Goal: Answer question/provide support: Share knowledge or assist other users

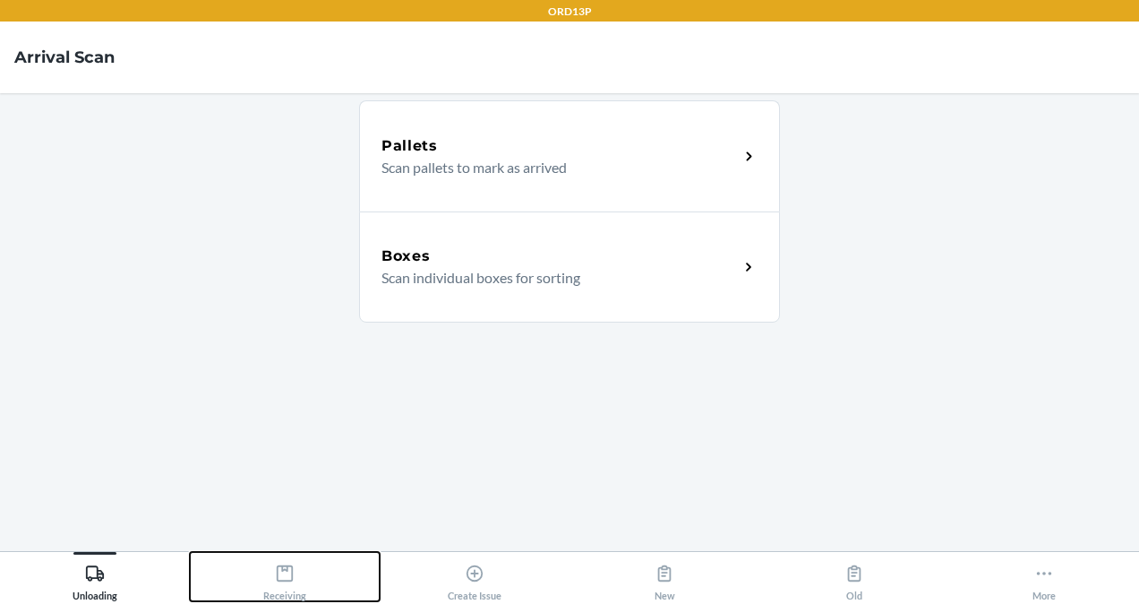
click at [262, 555] on button "Receiving" at bounding box center [285, 576] width 190 height 49
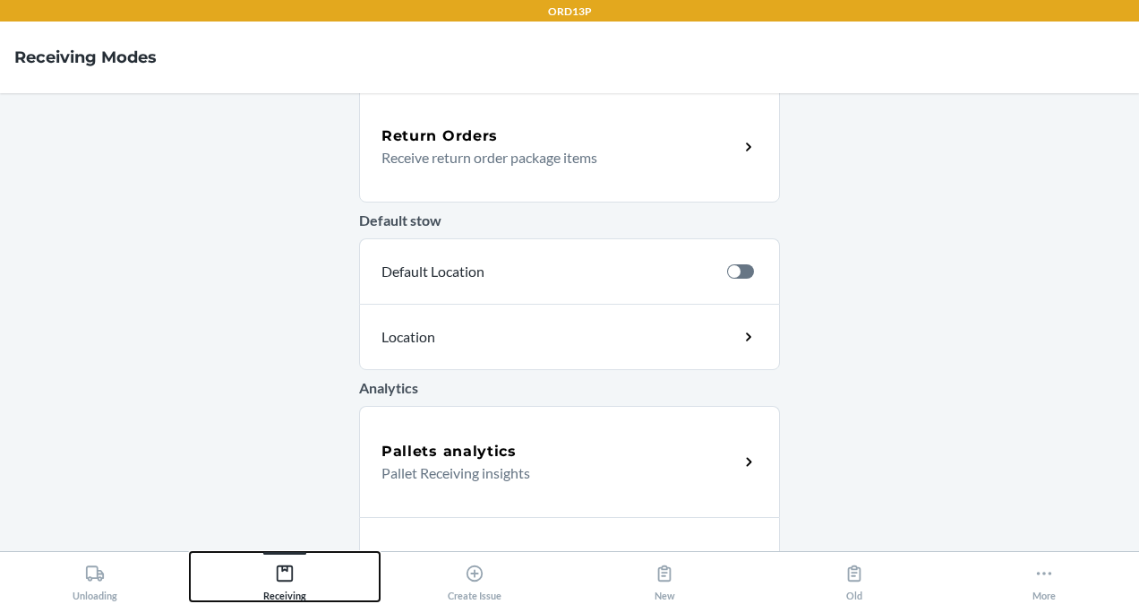
scroll to position [643, 0]
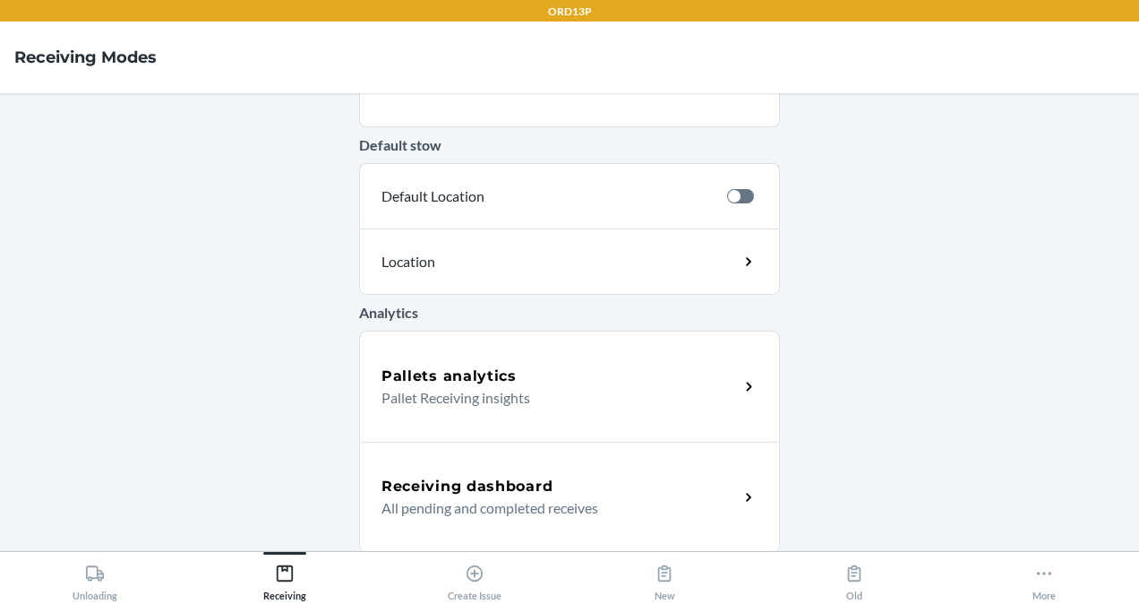
click at [460, 491] on h5 "Receiving dashboard" at bounding box center [467, 486] width 171 height 21
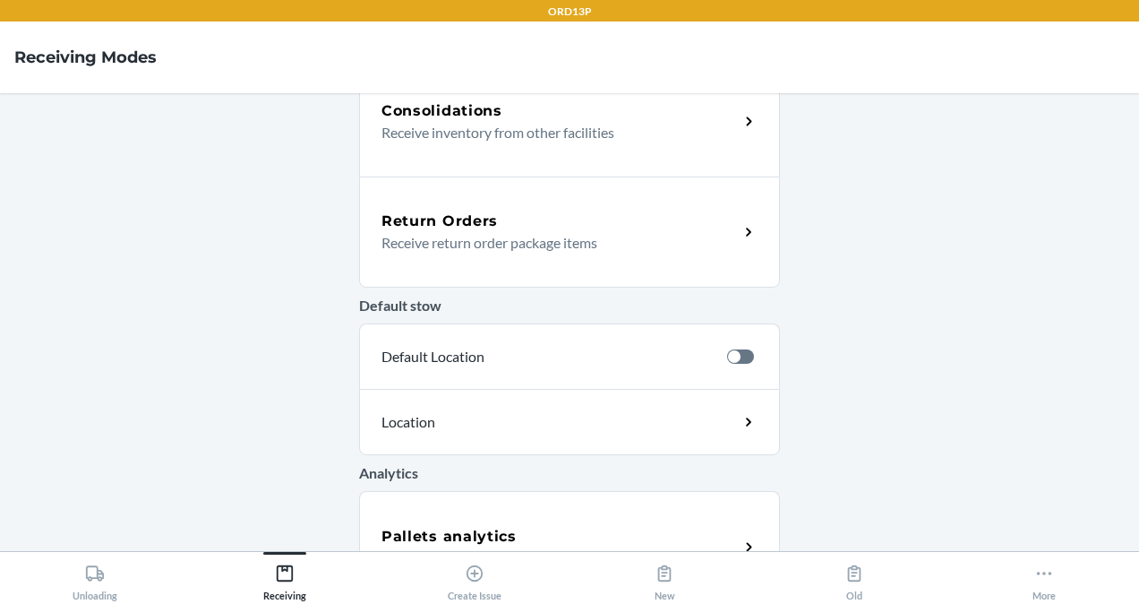
scroll to position [643, 0]
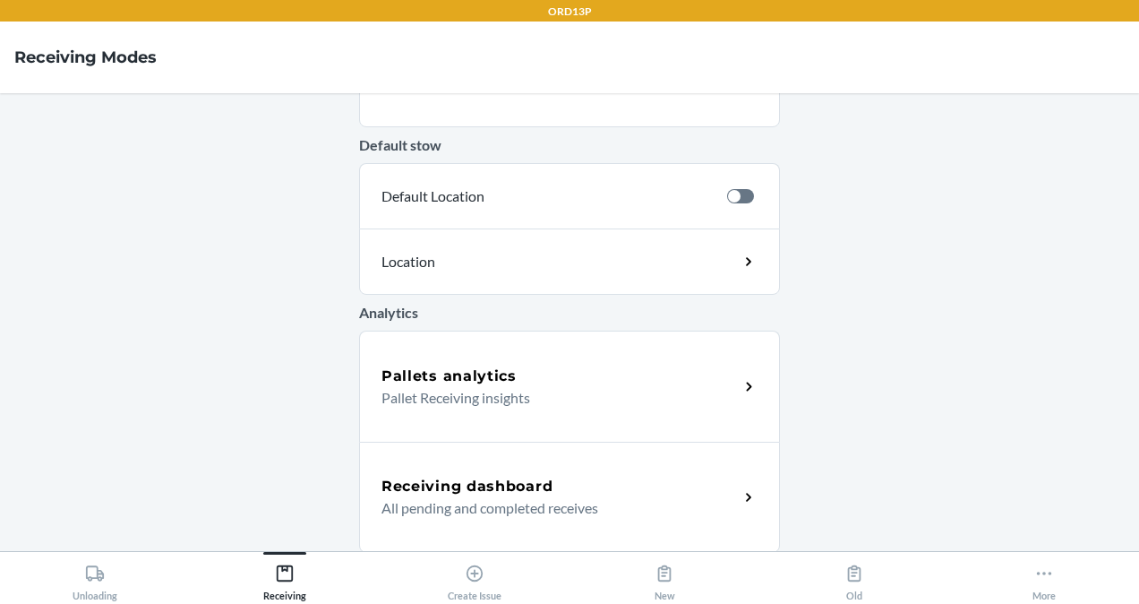
click at [478, 477] on h5 "Receiving dashboard" at bounding box center [467, 486] width 171 height 21
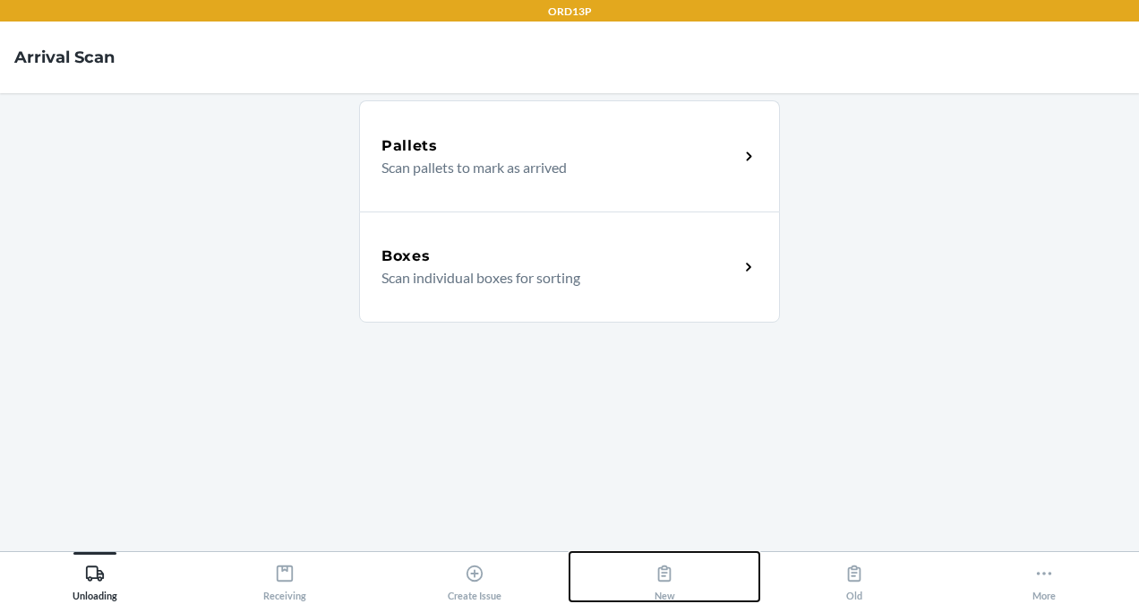
click at [650, 571] on button "New" at bounding box center [665, 576] width 190 height 49
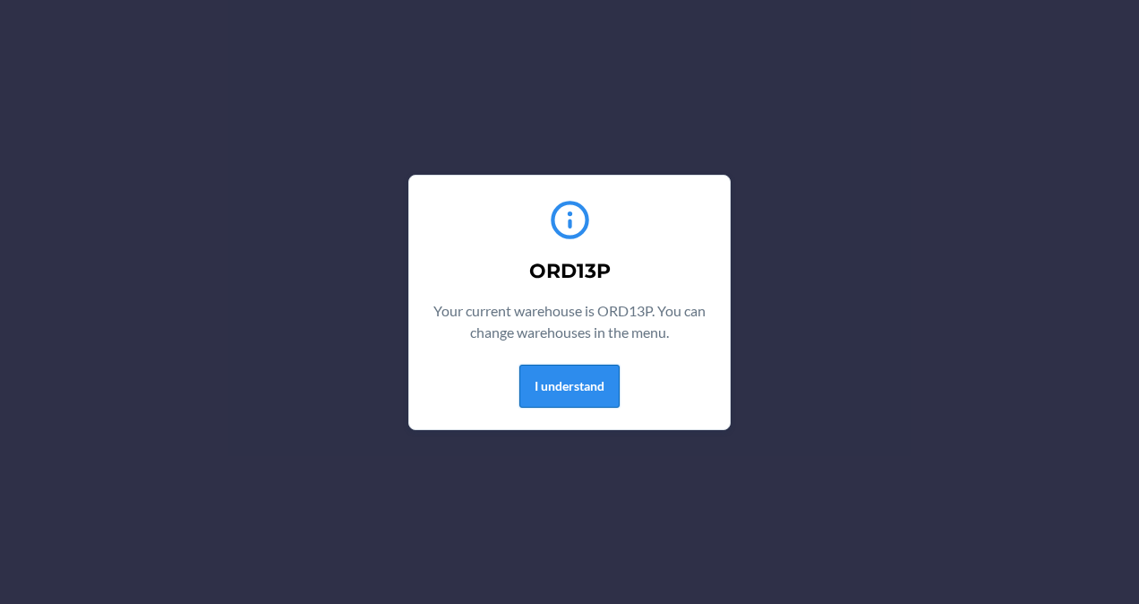
click at [552, 373] on button "I understand" at bounding box center [570, 386] width 100 height 43
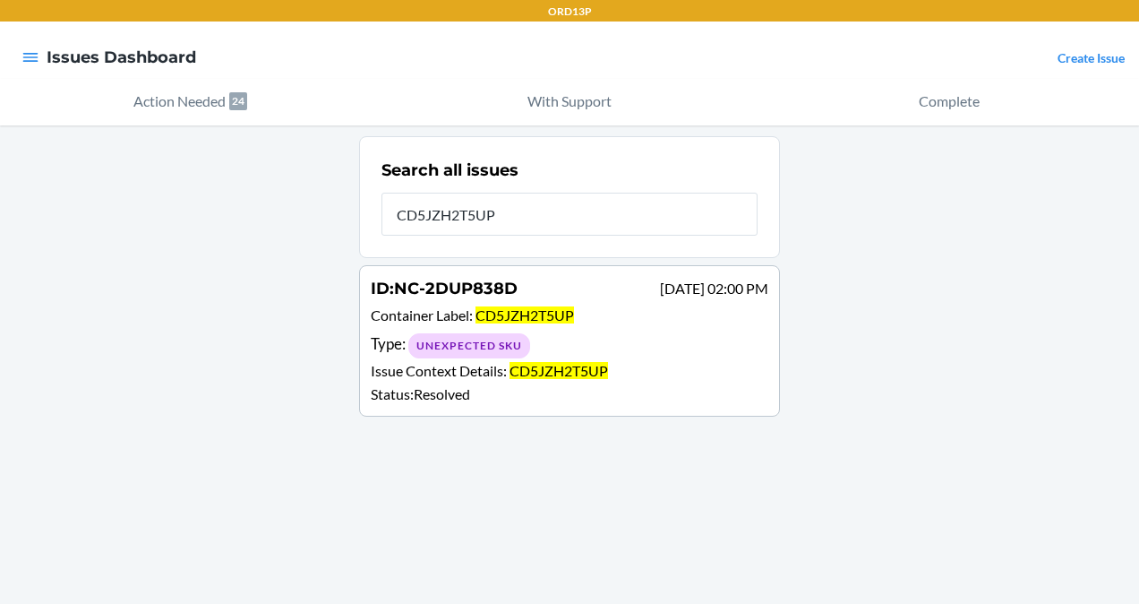
type input "CD5JZH2T5UP"
click at [530, 317] on span "CD5JZH2T5UP" at bounding box center [525, 314] width 99 height 17
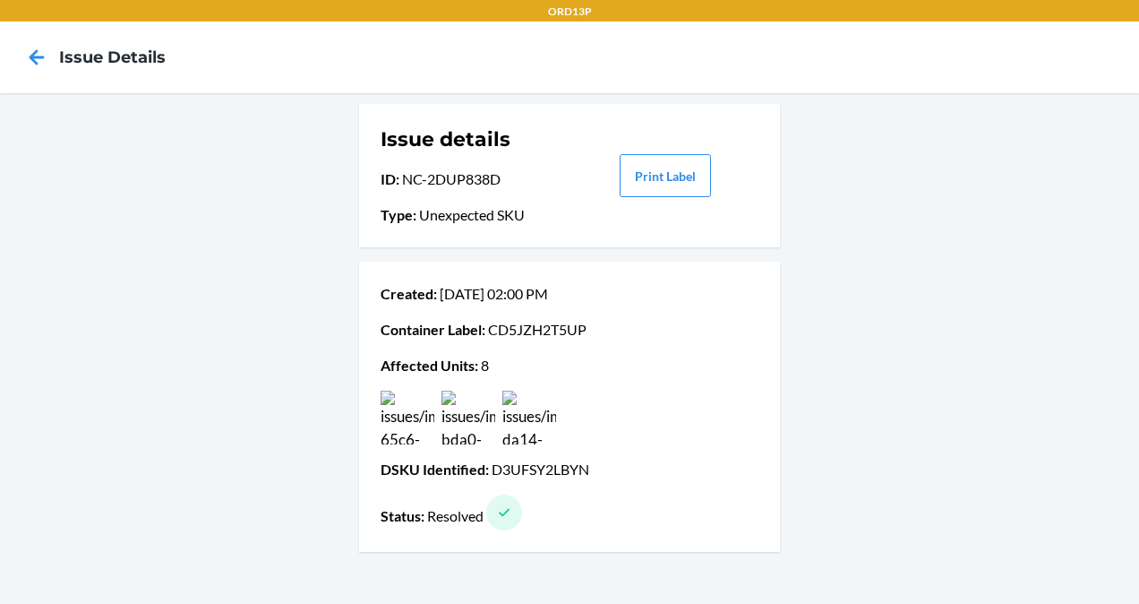
click at [398, 418] on img at bounding box center [408, 418] width 54 height 54
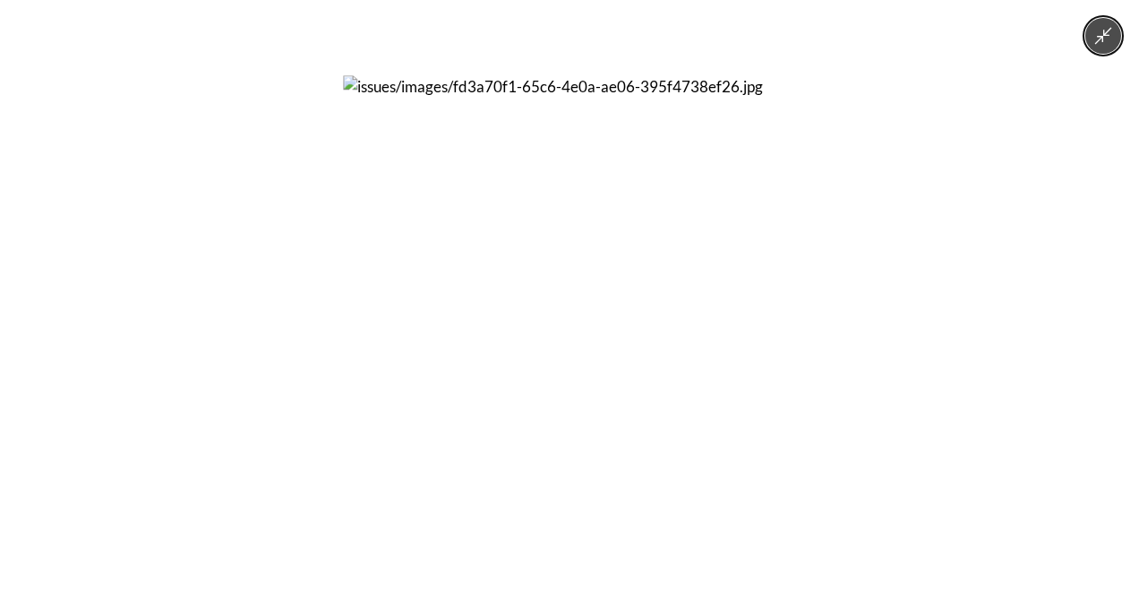
click at [441, 417] on img at bounding box center [569, 301] width 453 height 453
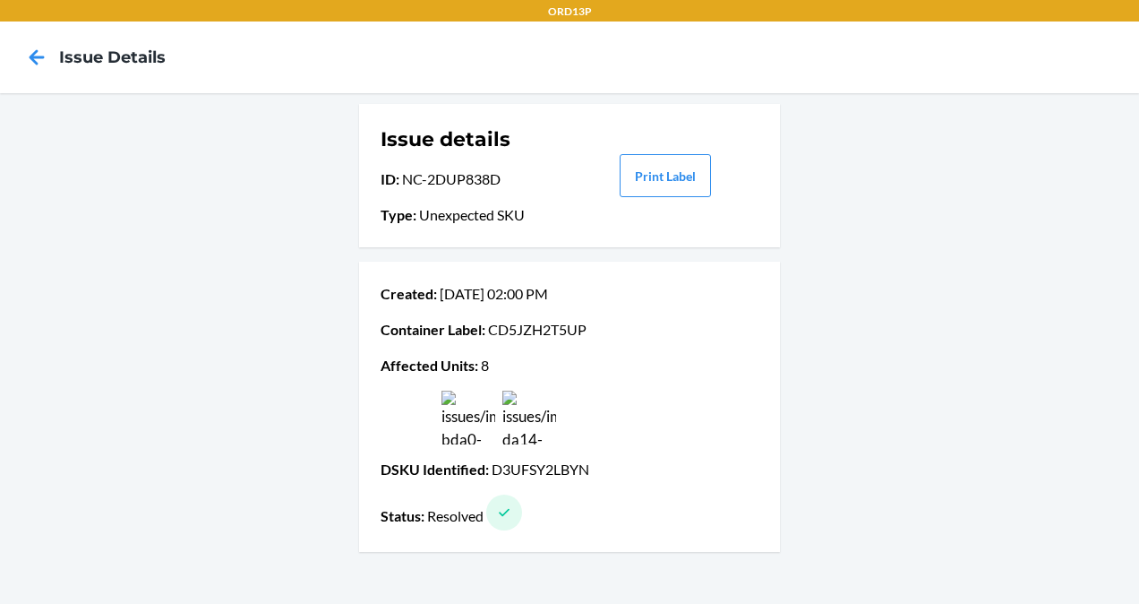
click at [453, 420] on img at bounding box center [469, 418] width 54 height 54
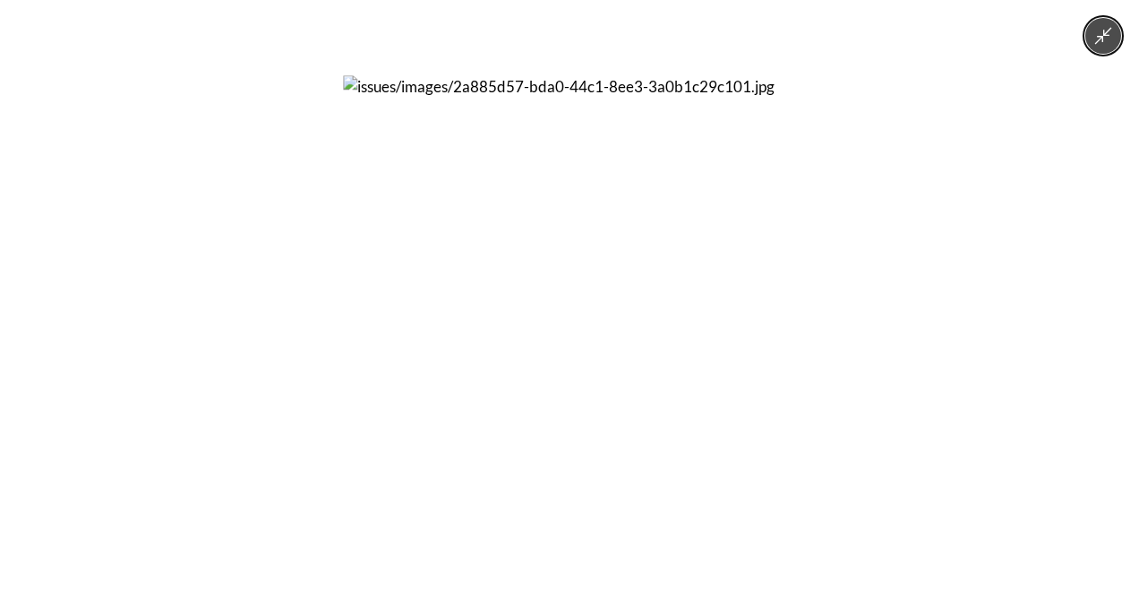
click at [480, 419] on img at bounding box center [569, 301] width 453 height 453
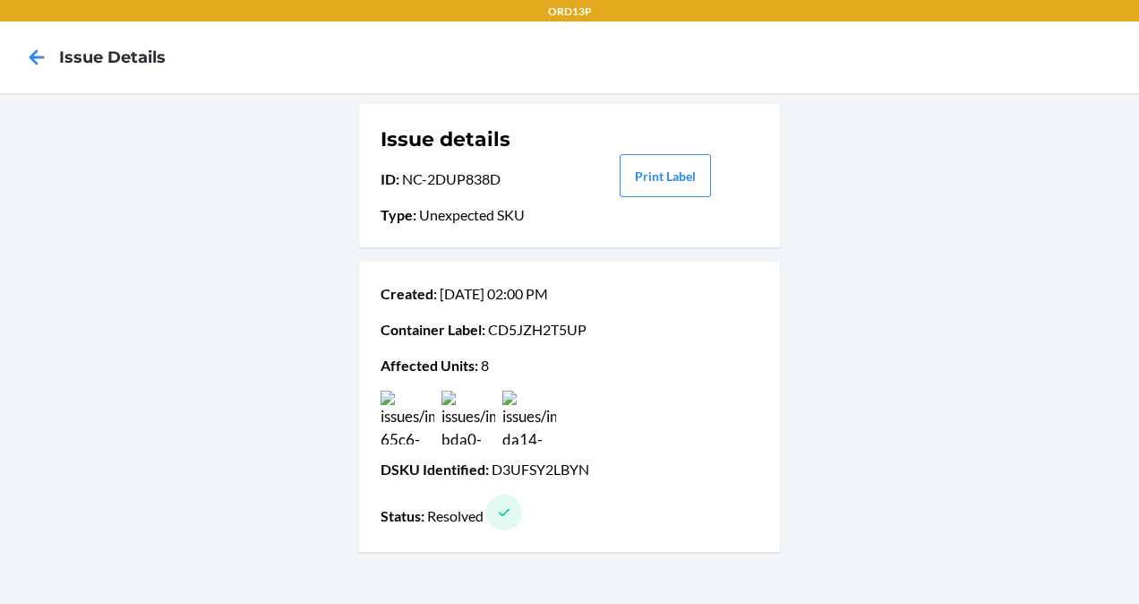
click at [542, 422] on img at bounding box center [530, 418] width 54 height 54
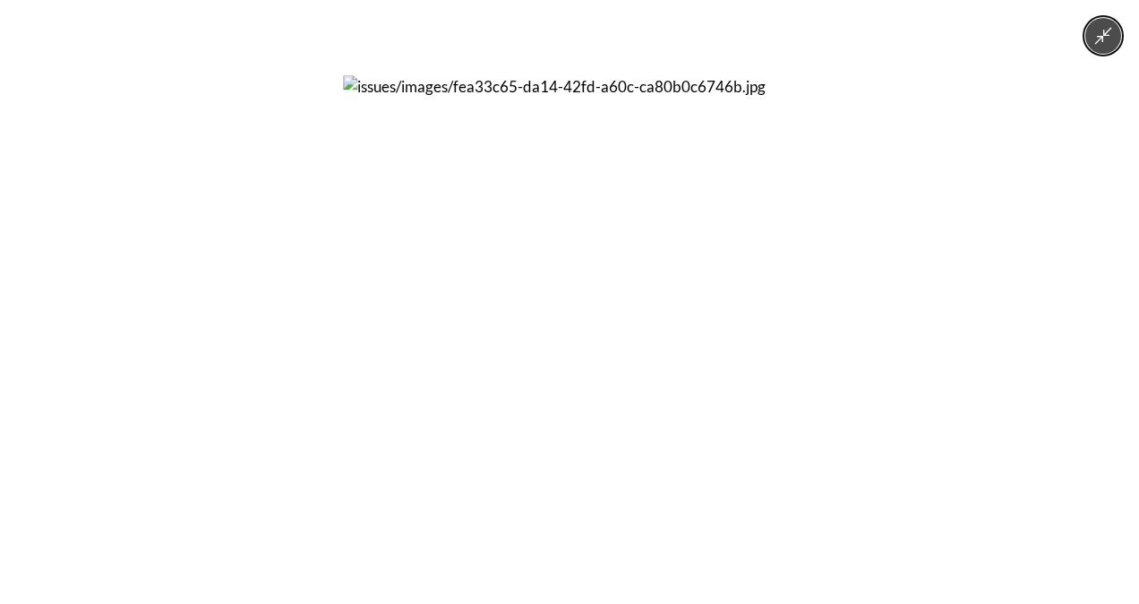
click at [425, 431] on img at bounding box center [569, 301] width 453 height 453
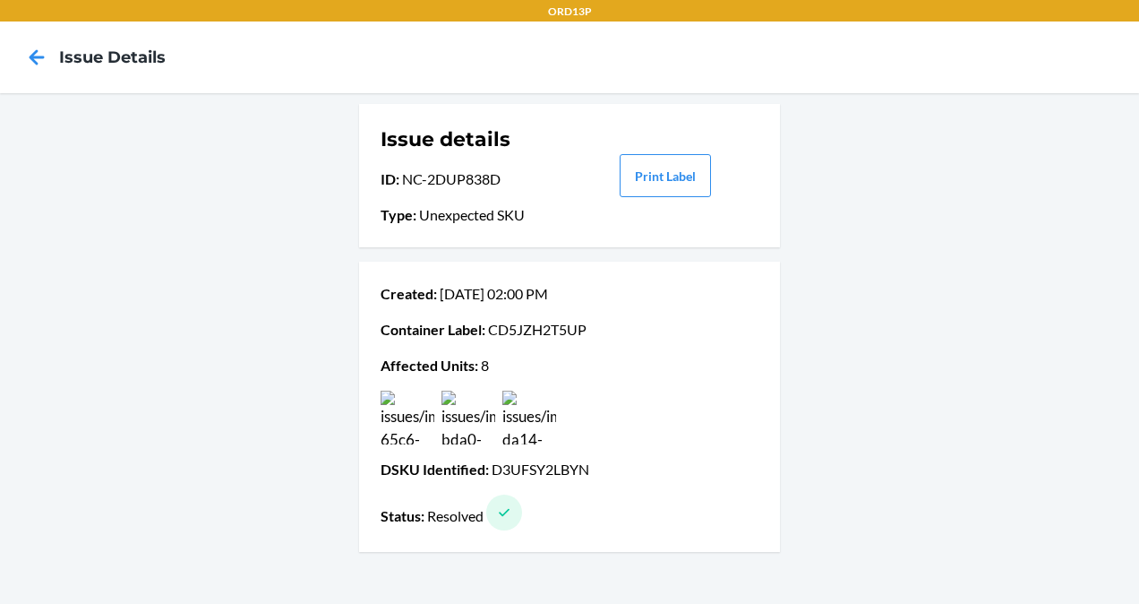
click at [529, 414] on img at bounding box center [530, 418] width 54 height 54
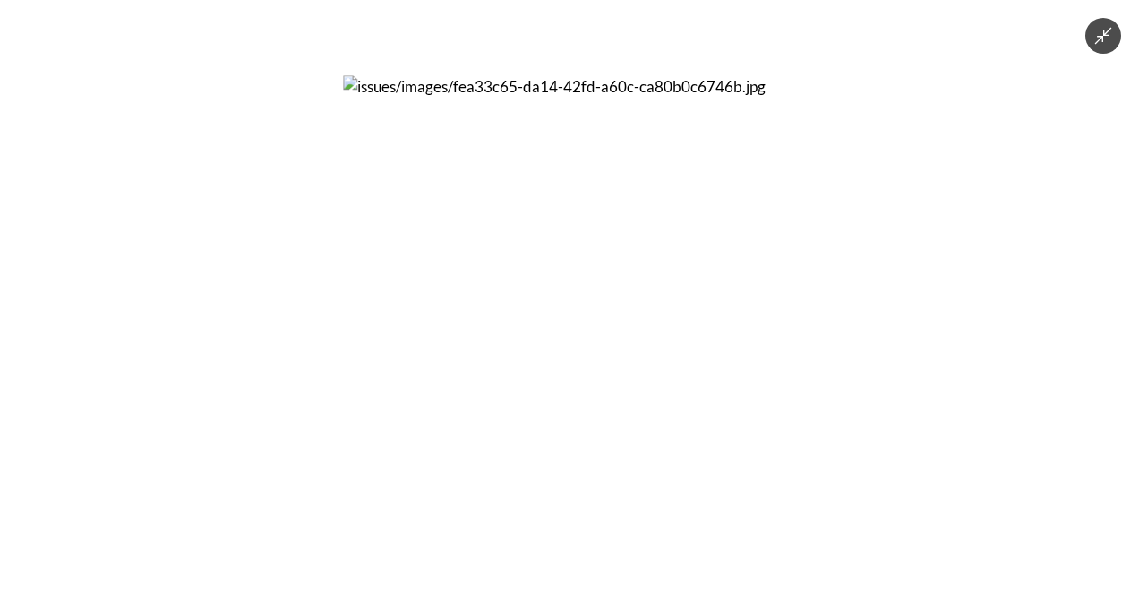
click at [426, 441] on img at bounding box center [569, 301] width 453 height 453
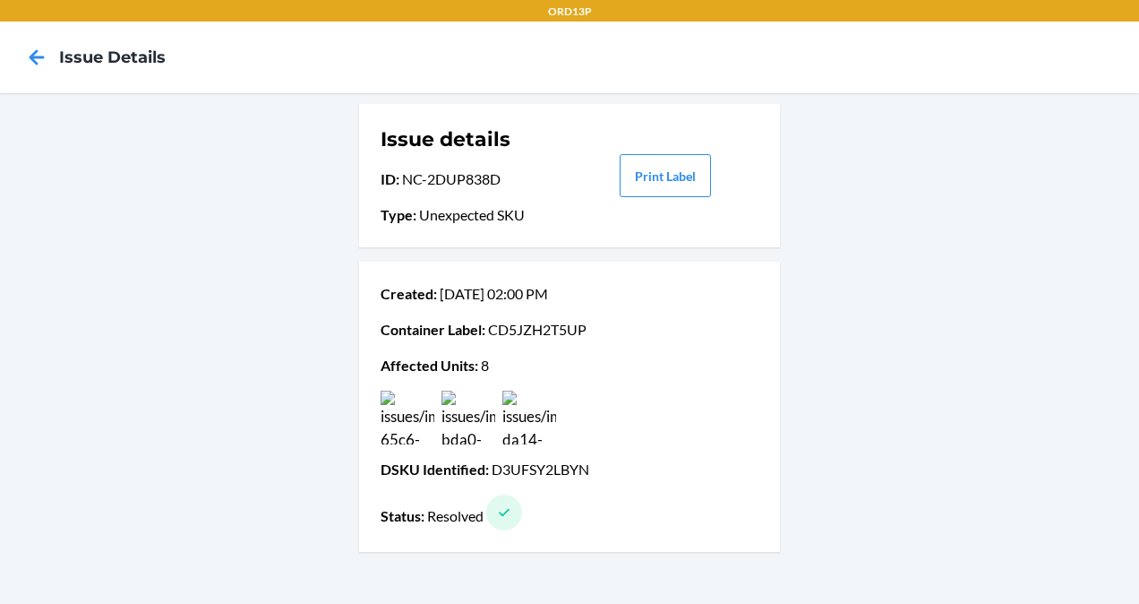
click at [405, 438] on img at bounding box center [408, 418] width 54 height 54
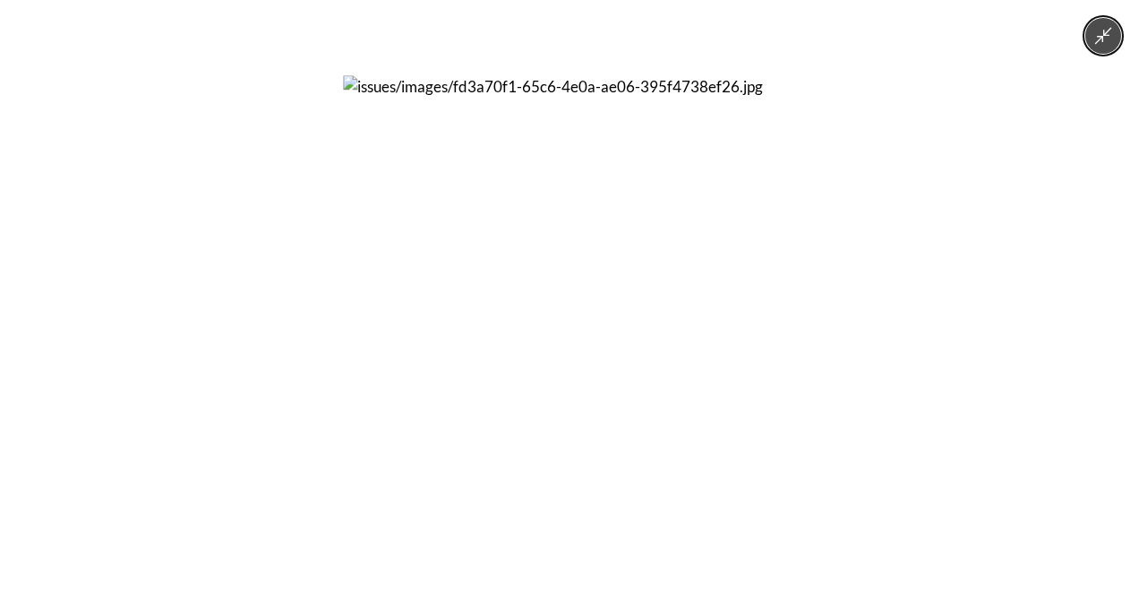
click at [525, 385] on img at bounding box center [569, 301] width 453 height 453
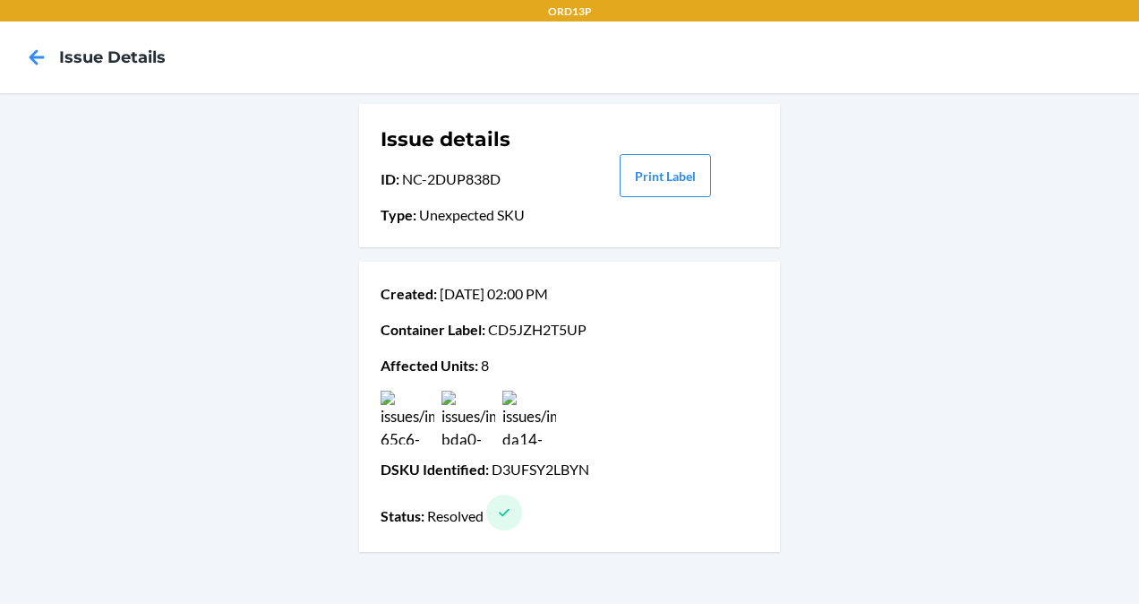
click at [489, 398] on img at bounding box center [469, 418] width 54 height 54
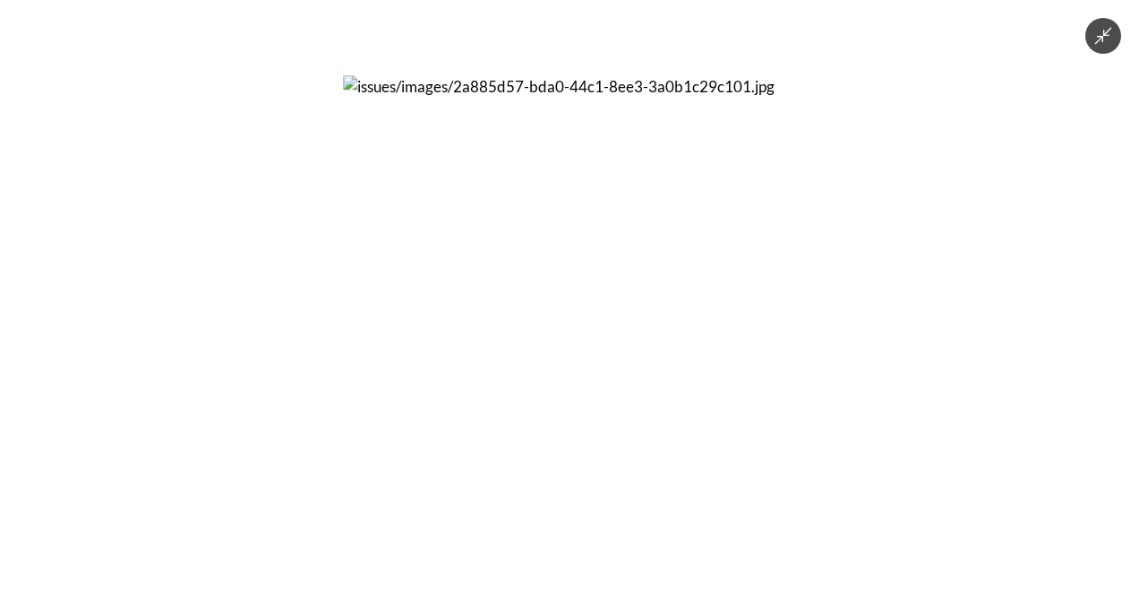
click at [502, 334] on img at bounding box center [569, 301] width 453 height 453
